Goal: Register for event/course

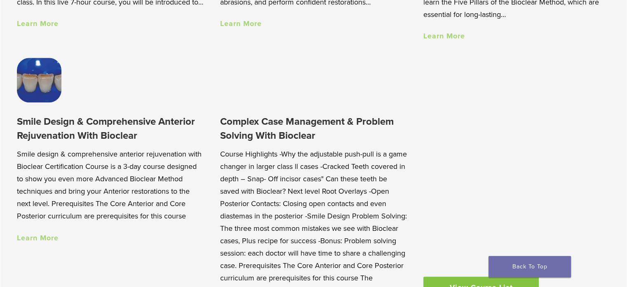
scroll to position [784, 0]
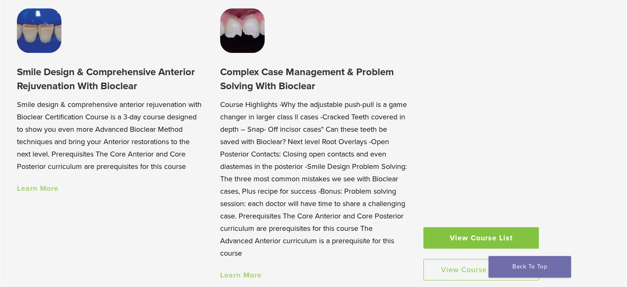
click at [305, 83] on h3 "Complex Case Management & Problem Solving With Bioclear" at bounding box center [313, 79] width 187 height 28
click at [308, 73] on h3 "Complex Case Management & Problem Solving With Bioclear" at bounding box center [313, 79] width 187 height 28
click at [311, 120] on p "Course Highlights -Why the adjustable push-pull is a game changer in larger cla…" at bounding box center [313, 178] width 187 height 161
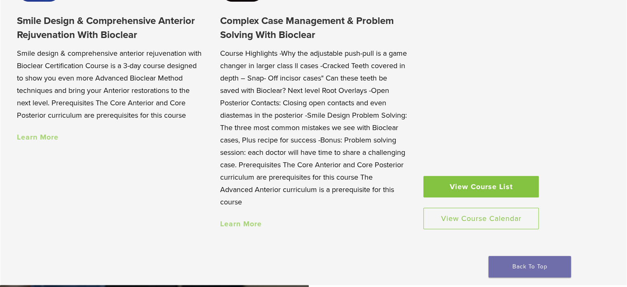
scroll to position [949, 0]
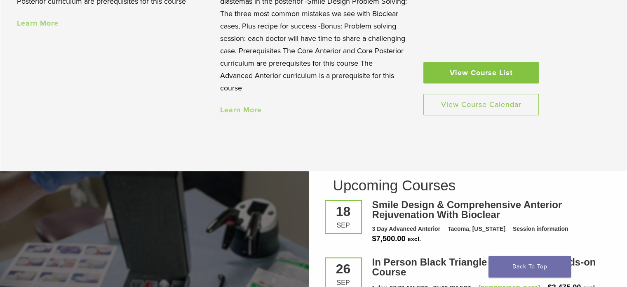
click at [247, 107] on link "Learn More" at bounding box center [241, 109] width 42 height 9
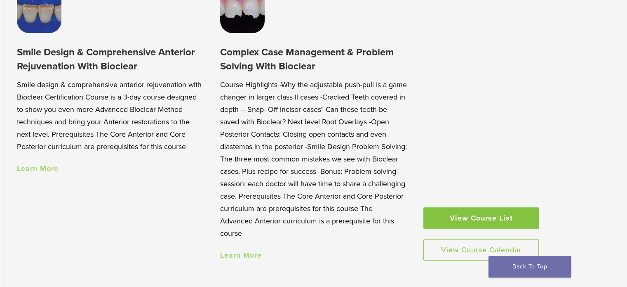
scroll to position [782, 0]
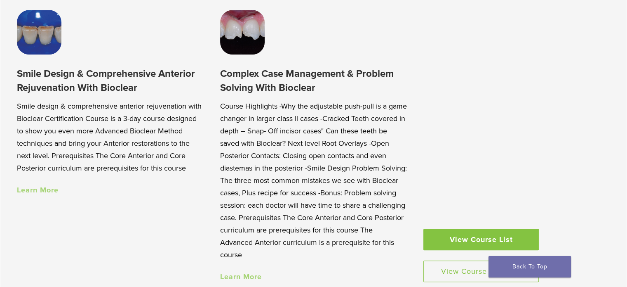
click at [42, 189] on link "Learn More" at bounding box center [38, 189] width 42 height 9
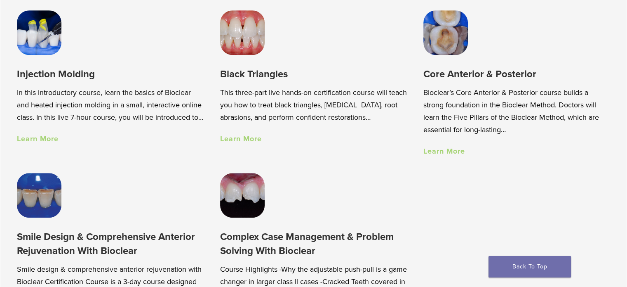
scroll to position [617, 0]
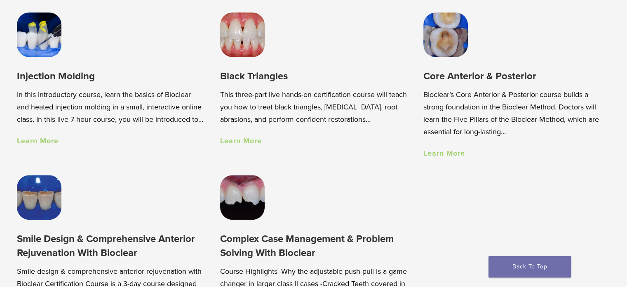
click at [244, 140] on link "Learn More" at bounding box center [241, 140] width 42 height 9
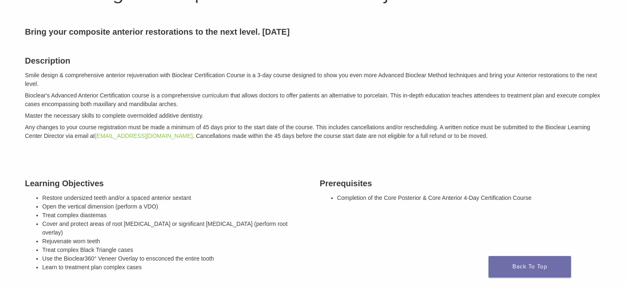
scroll to position [82, 0]
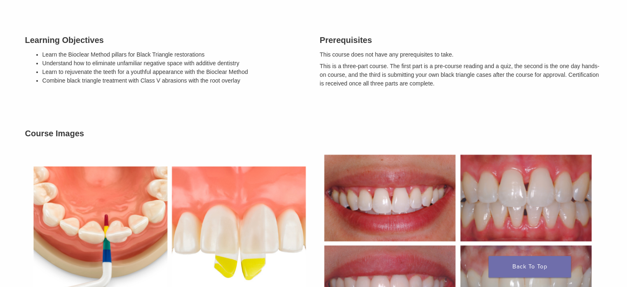
scroll to position [206, 0]
